Goal: Transaction & Acquisition: Purchase product/service

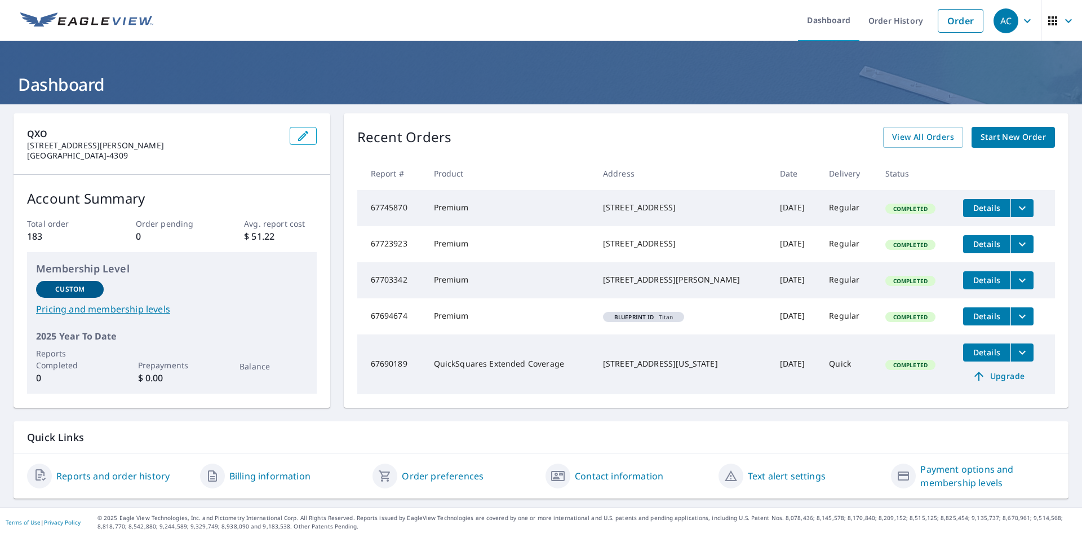
click at [1000, 132] on span "Start New Order" at bounding box center [1013, 137] width 65 height 14
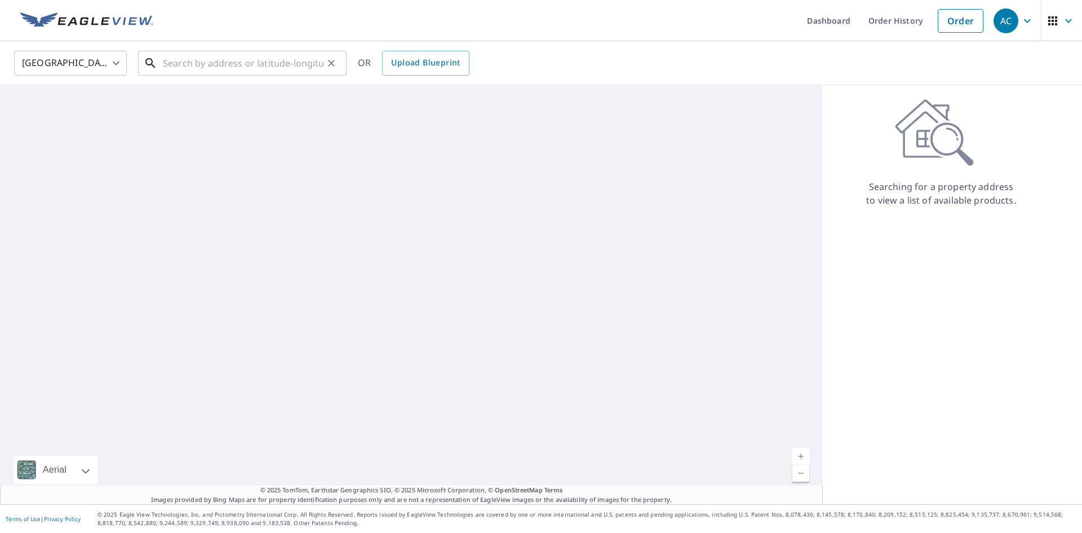
click at [289, 69] on input "text" at bounding box center [243, 63] width 161 height 32
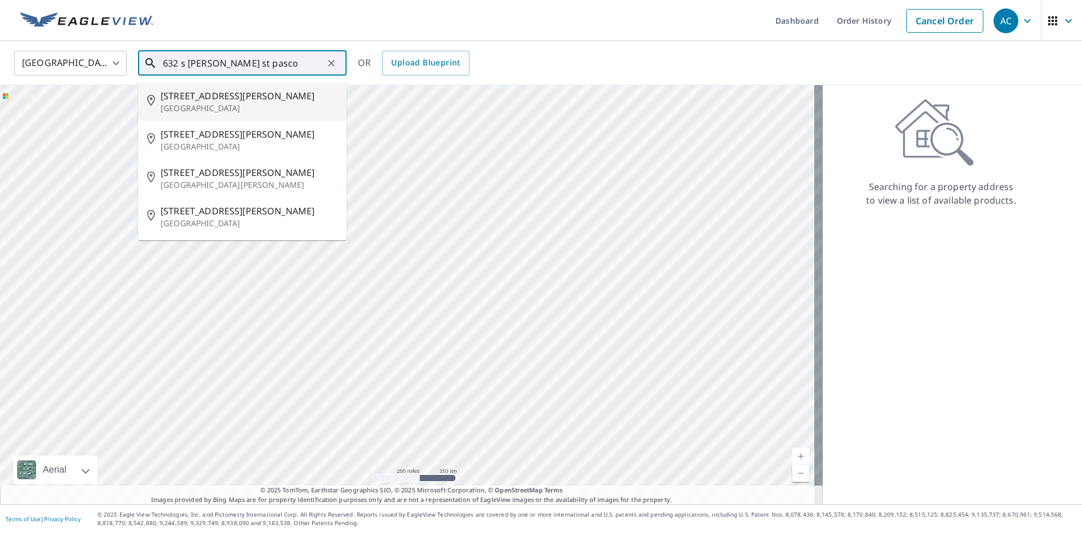
click at [264, 96] on span "[STREET_ADDRESS][PERSON_NAME]" at bounding box center [249, 96] width 177 height 14
type input "[STREET_ADDRESS][PERSON_NAME]"
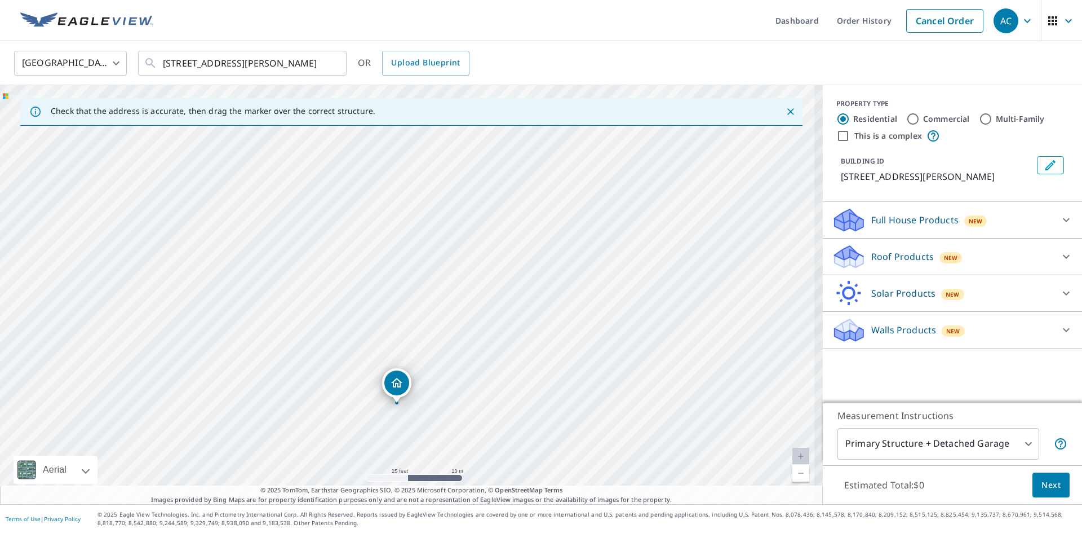
drag, startPoint x: 436, startPoint y: 398, endPoint x: 521, endPoint y: 277, distance: 147.7
click at [521, 277] on div "[STREET_ADDRESS][PERSON_NAME]" at bounding box center [411, 294] width 823 height 419
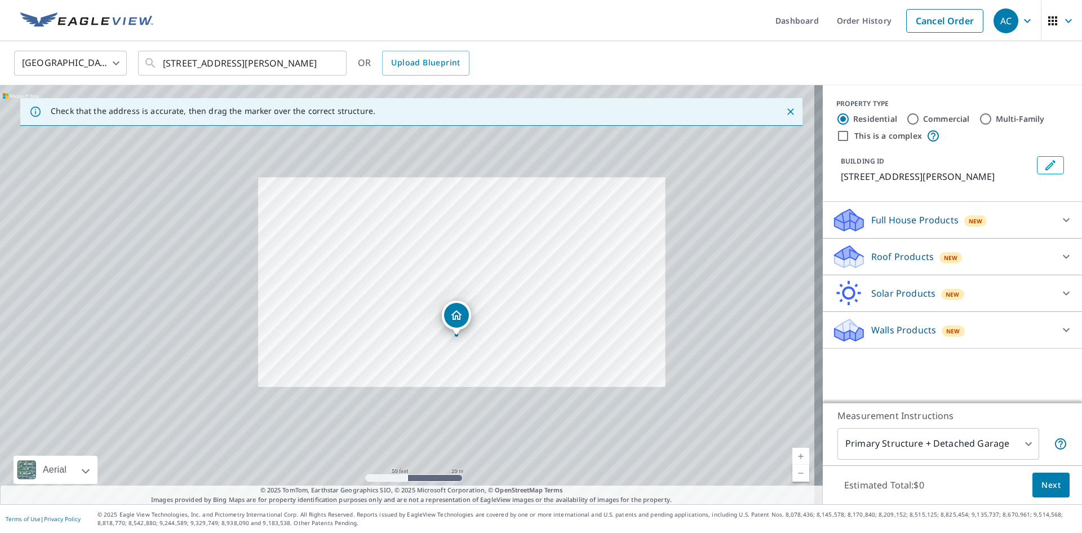
drag, startPoint x: 520, startPoint y: 363, endPoint x: 521, endPoint y: 347, distance: 15.8
click at [521, 347] on div "[STREET_ADDRESS][PERSON_NAME]" at bounding box center [411, 294] width 823 height 419
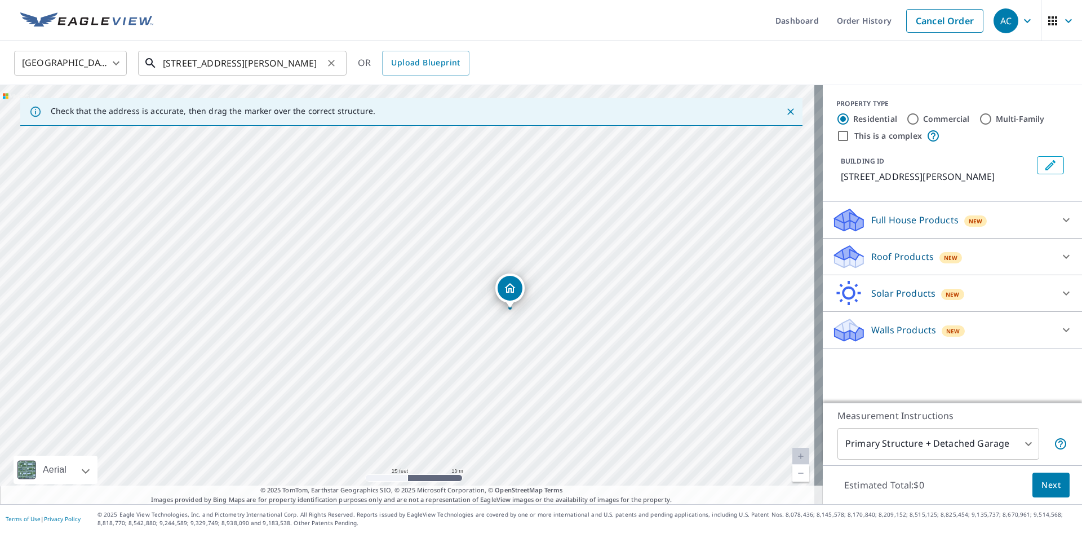
click at [261, 59] on input "[STREET_ADDRESS][PERSON_NAME]" at bounding box center [243, 63] width 161 height 32
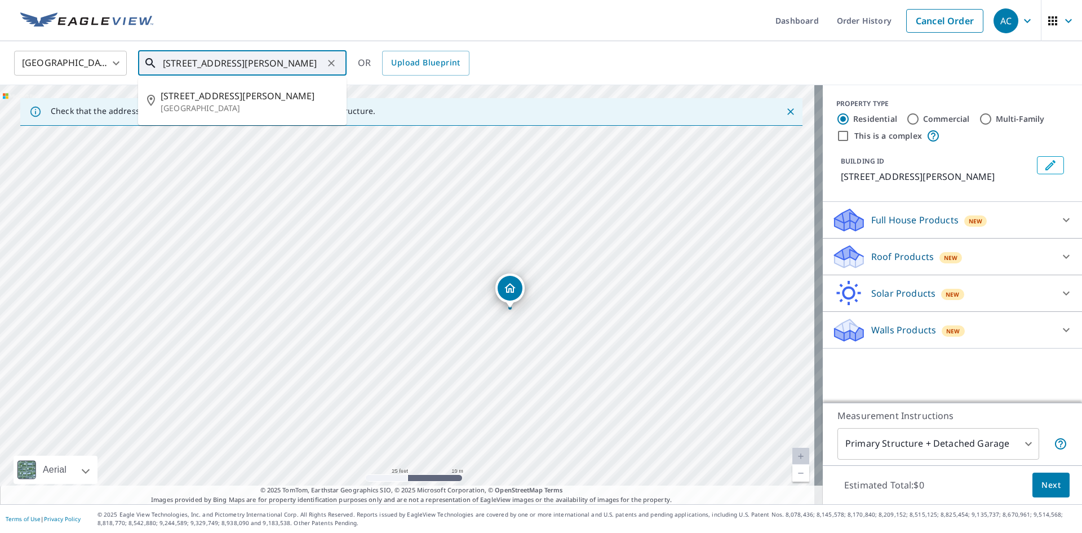
click at [261, 59] on input "[STREET_ADDRESS][PERSON_NAME]" at bounding box center [243, 63] width 161 height 32
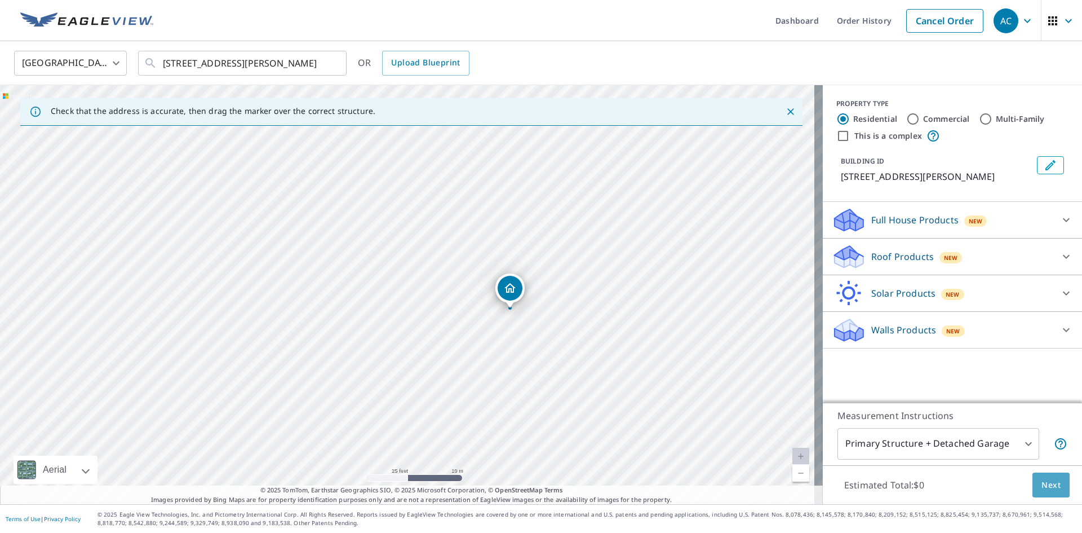
click at [1045, 484] on span "Next" at bounding box center [1050, 485] width 19 height 14
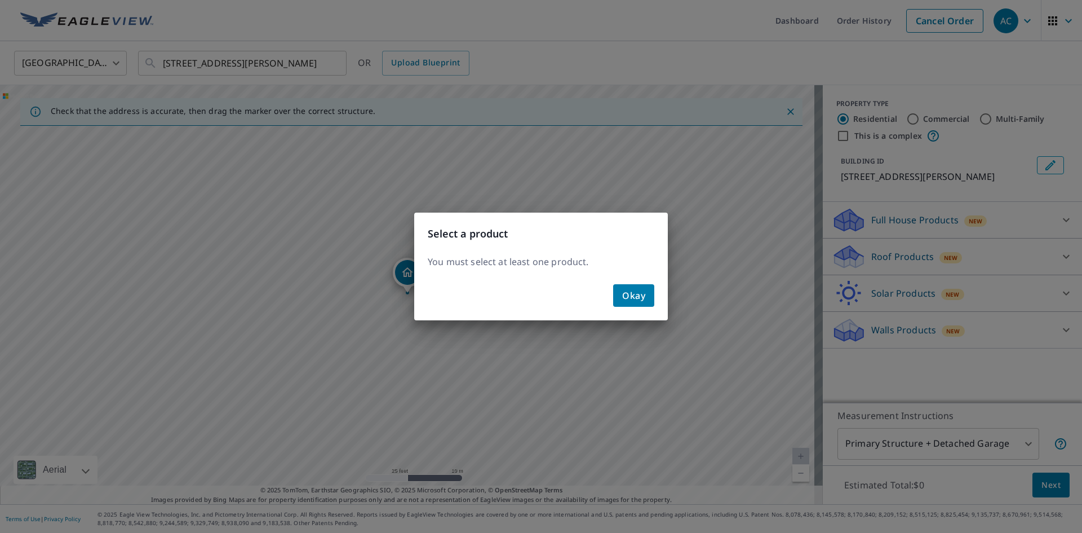
click at [642, 308] on div "Okay" at bounding box center [541, 300] width 254 height 41
click at [632, 285] on button "Okay" at bounding box center [633, 295] width 41 height 23
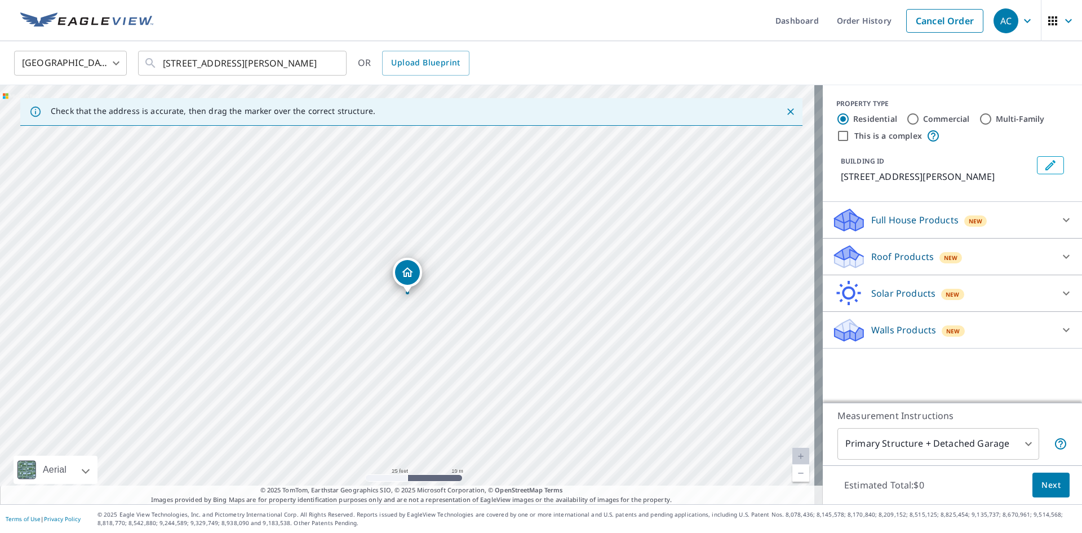
click at [1009, 250] on div "Roof Products New" at bounding box center [942, 256] width 221 height 26
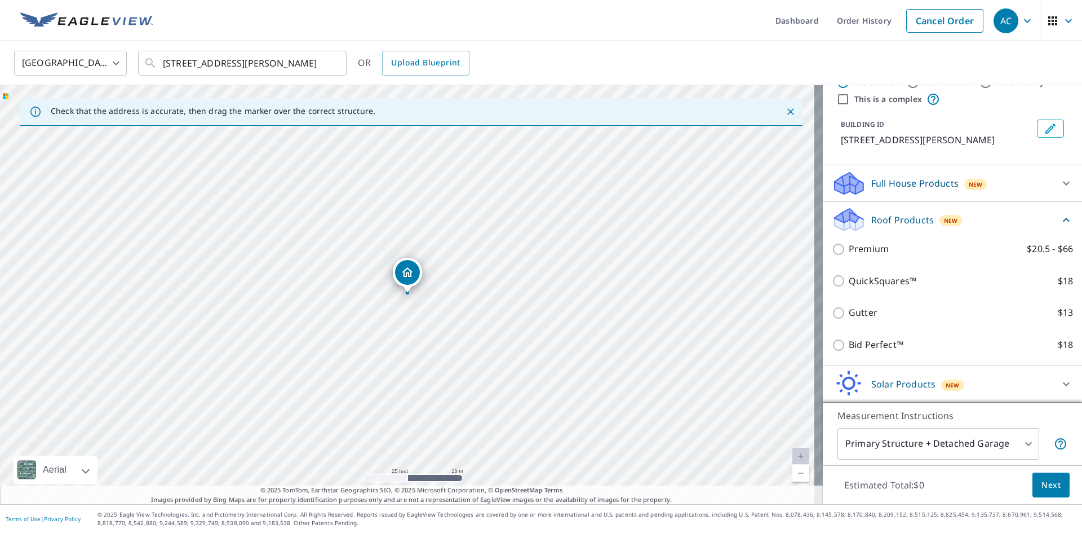
scroll to position [73, 0]
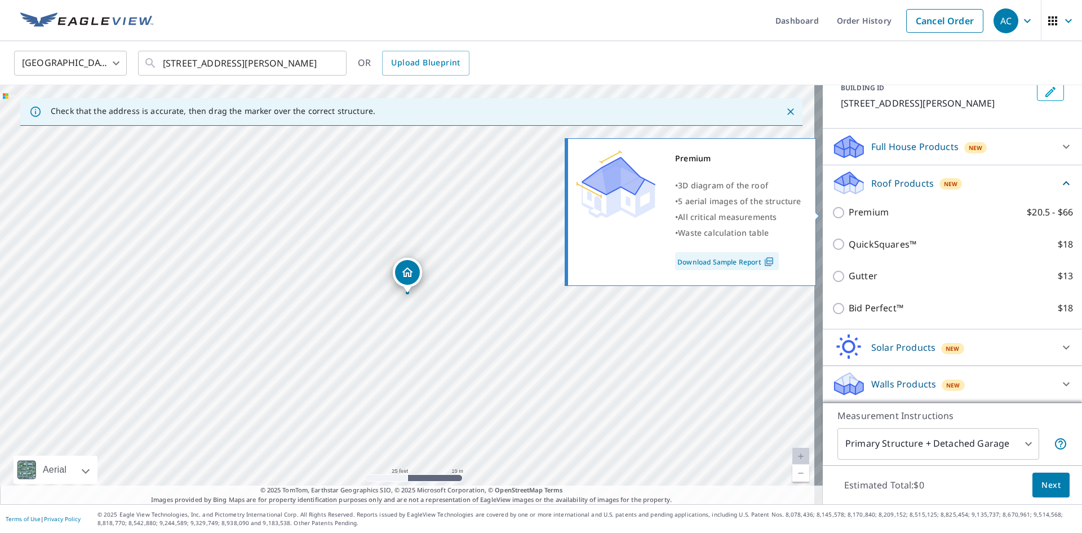
click at [892, 206] on label "Premium $20.5 - $66" at bounding box center [961, 212] width 224 height 14
click at [849, 206] on input "Premium $20.5 - $66" at bounding box center [840, 213] width 17 height 14
checkbox input "true"
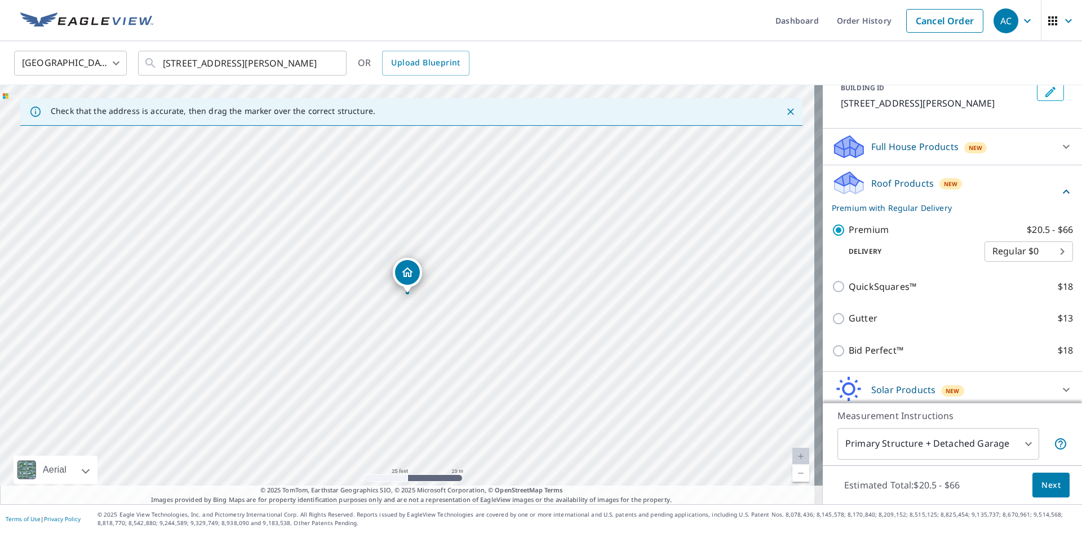
click at [1045, 494] on button "Next" at bounding box center [1050, 484] width 37 height 25
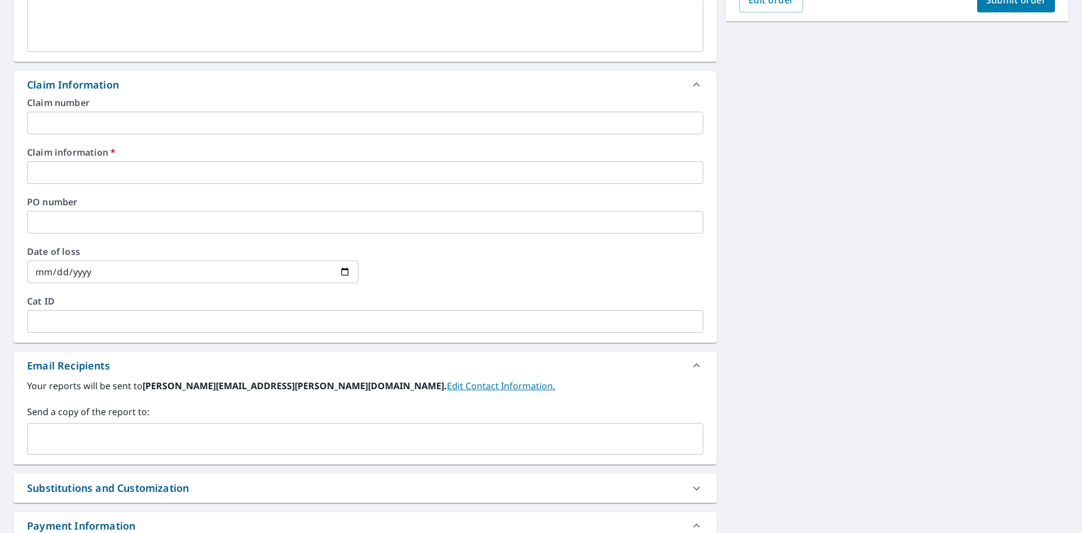
scroll to position [427, 0]
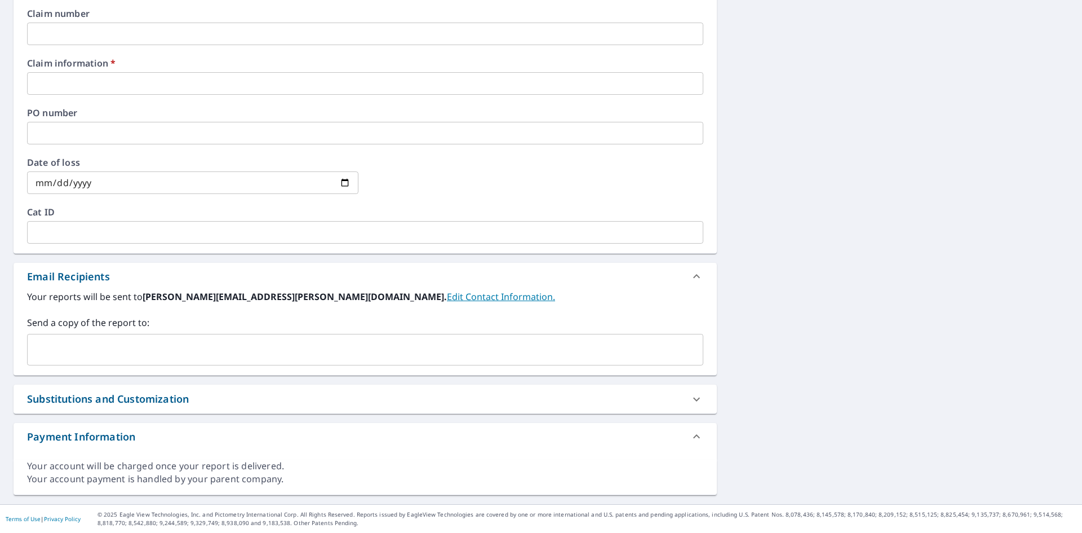
drag, startPoint x: 322, startPoint y: 339, endPoint x: 325, endPoint y: 333, distance: 6.6
click at [324, 335] on div "​" at bounding box center [365, 350] width 676 height 32
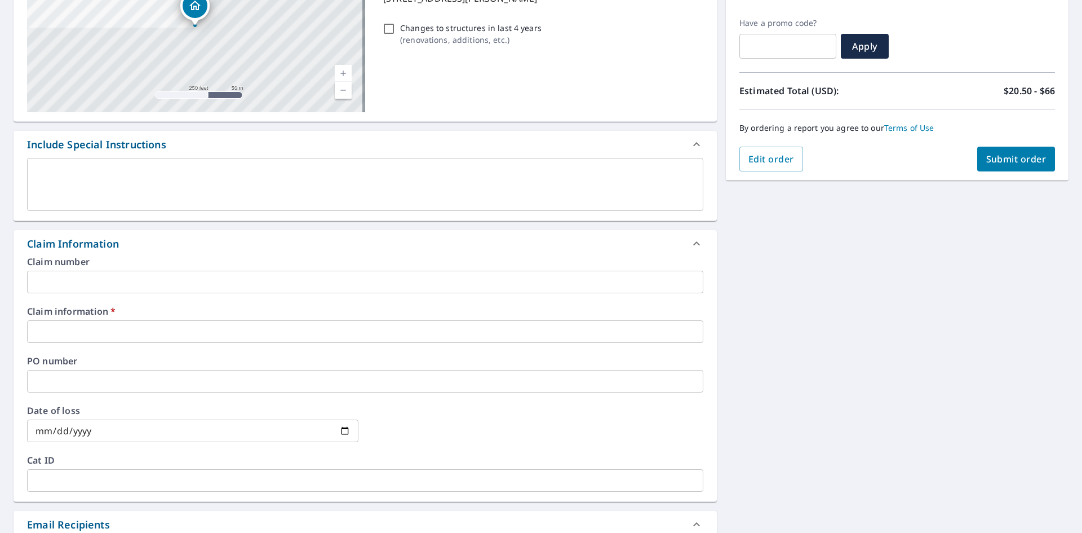
scroll to position [145, 0]
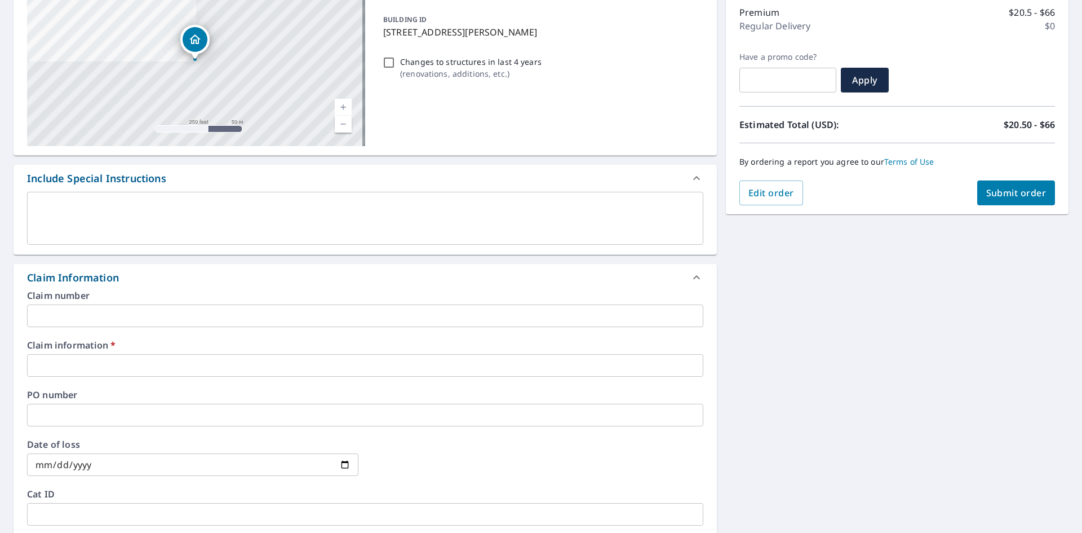
type input "[EMAIL_ADDRESS][DOMAIN_NAME]"
checkbox input "true"
click at [126, 353] on div "Claim information   * ​" at bounding box center [365, 358] width 676 height 36
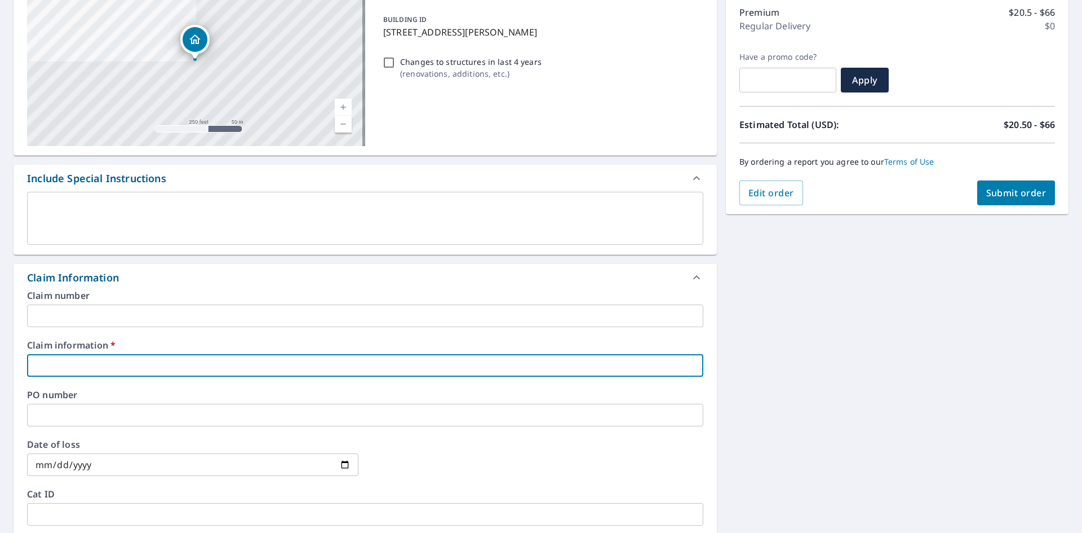
click at [130, 357] on input "text" at bounding box center [365, 365] width 676 height 23
type input "act 550025"
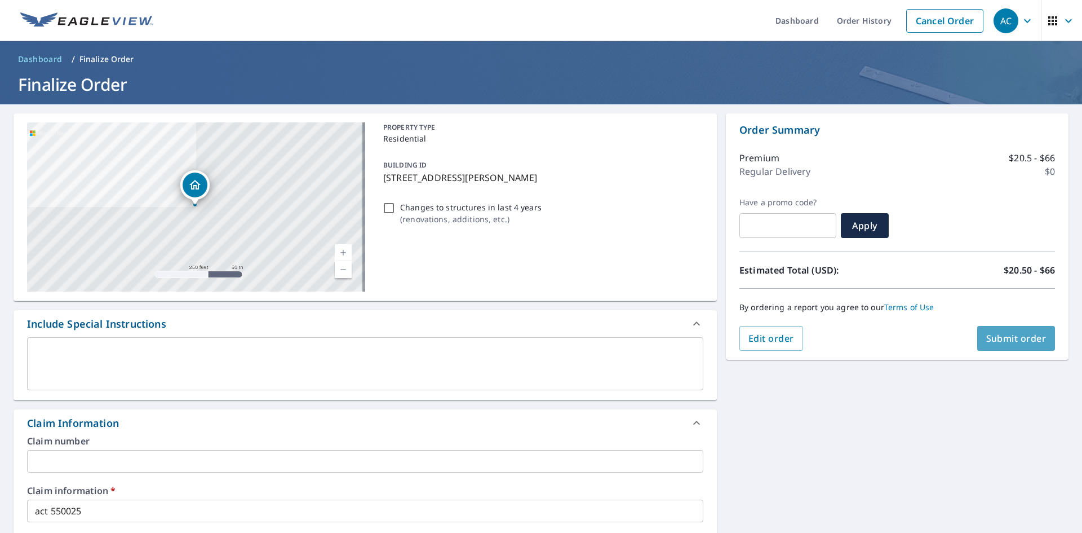
click at [1005, 334] on span "Submit order" at bounding box center [1016, 338] width 60 height 12
checkbox input "true"
